Goal: Check status: Check status

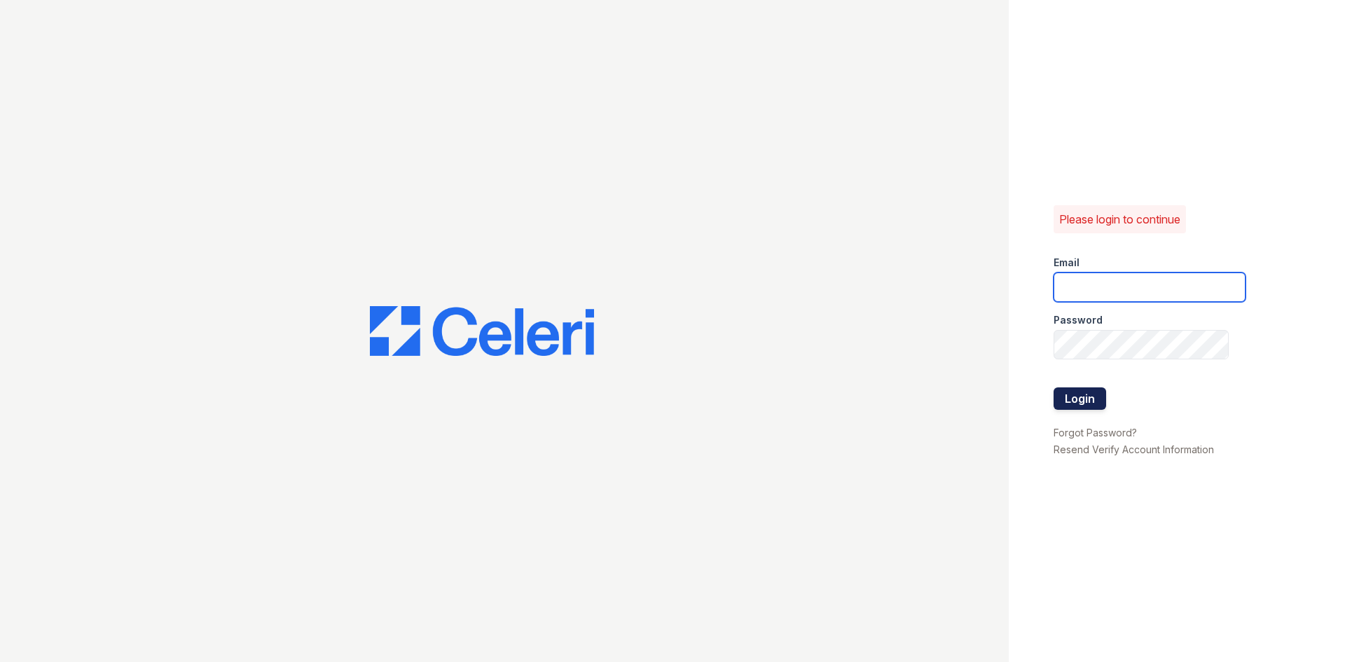
type input "[EMAIL_ADDRESS][DOMAIN_NAME]"
click at [1081, 393] on button "Login" at bounding box center [1079, 398] width 53 height 22
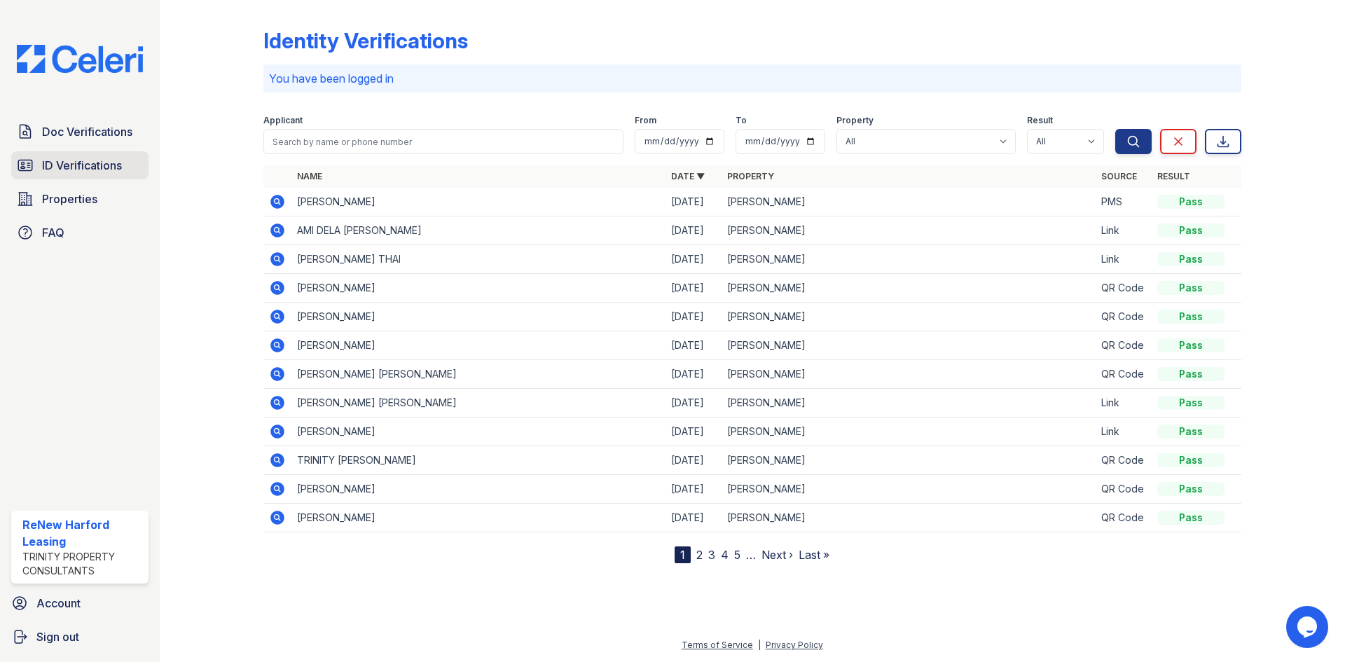
click at [92, 169] on span "ID Verifications" at bounding box center [82, 165] width 80 height 17
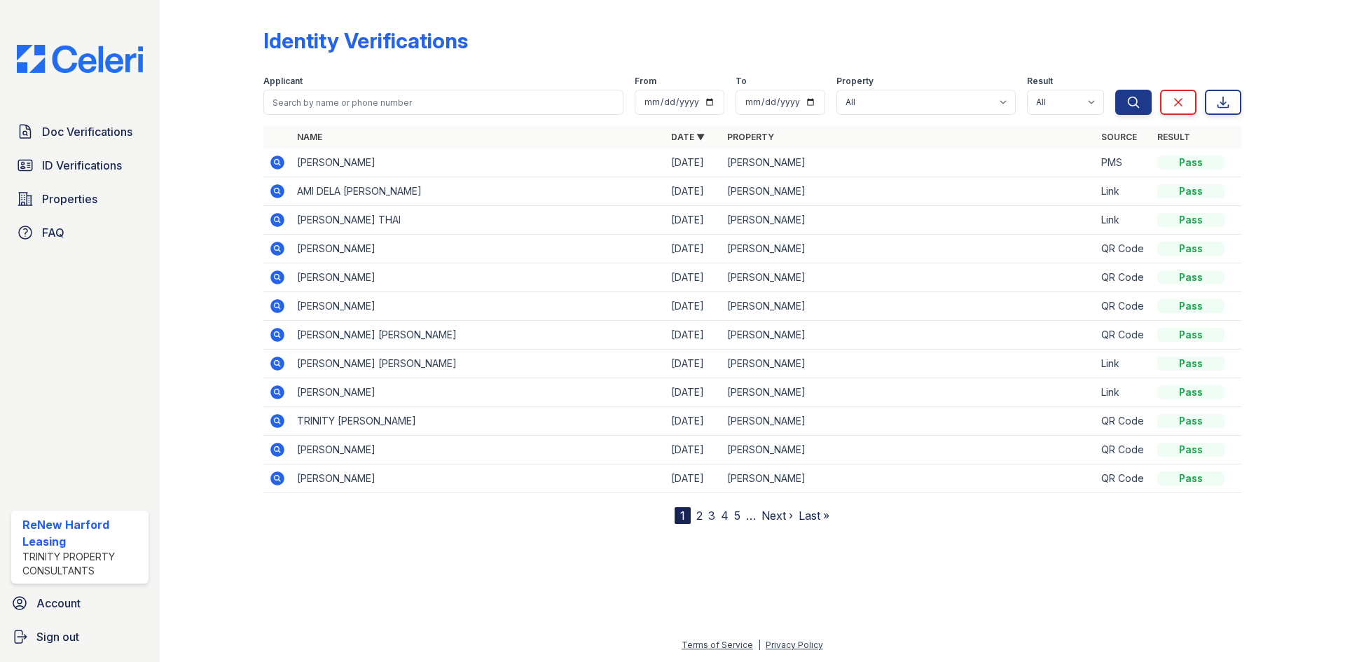
click at [279, 190] on icon at bounding box center [277, 191] width 17 height 17
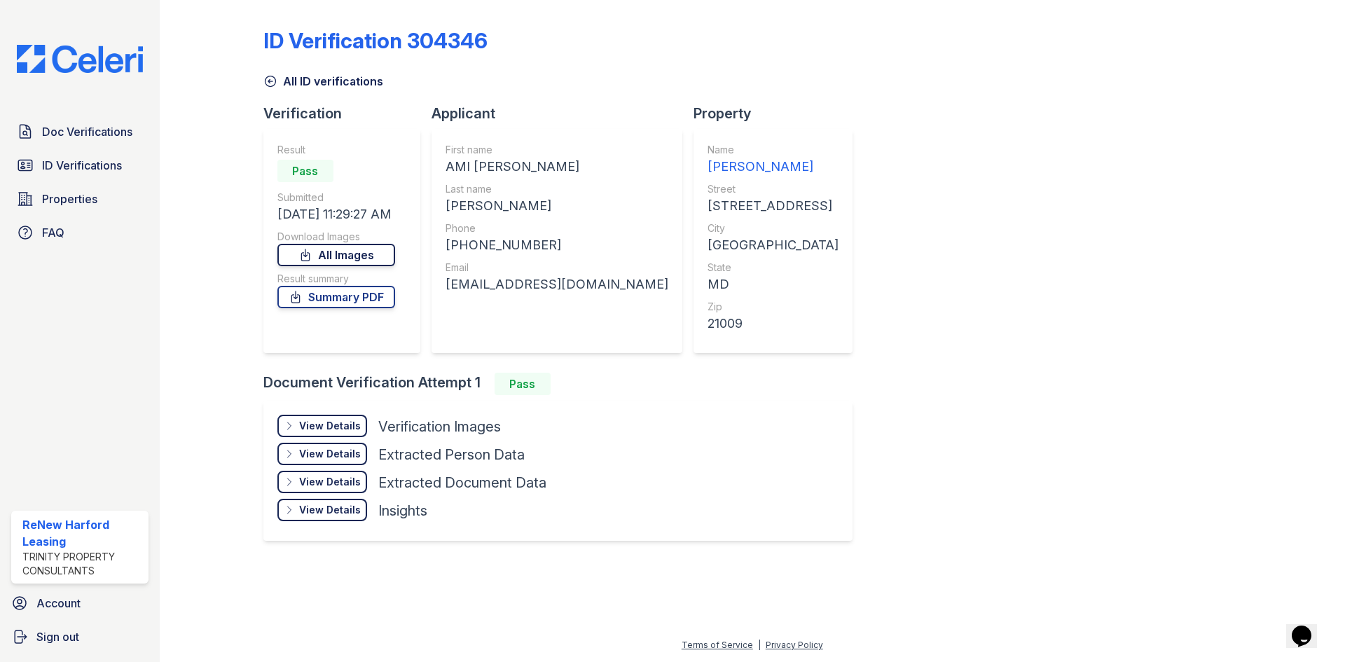
click at [364, 256] on link "All Images" at bounding box center [336, 255] width 118 height 22
